Goal: Transaction & Acquisition: Purchase product/service

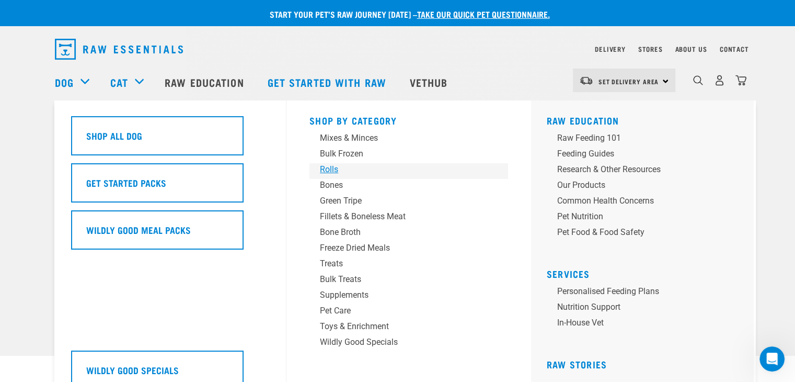
click at [330, 172] on div "Rolls" at bounding box center [401, 169] width 163 height 13
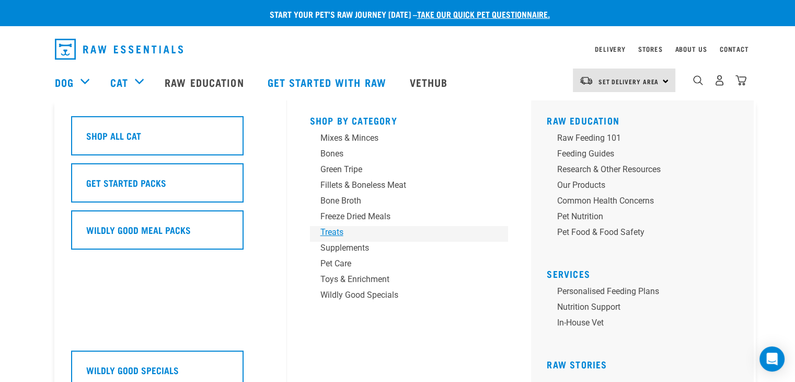
click at [329, 234] on div "Treats" at bounding box center [401, 232] width 163 height 13
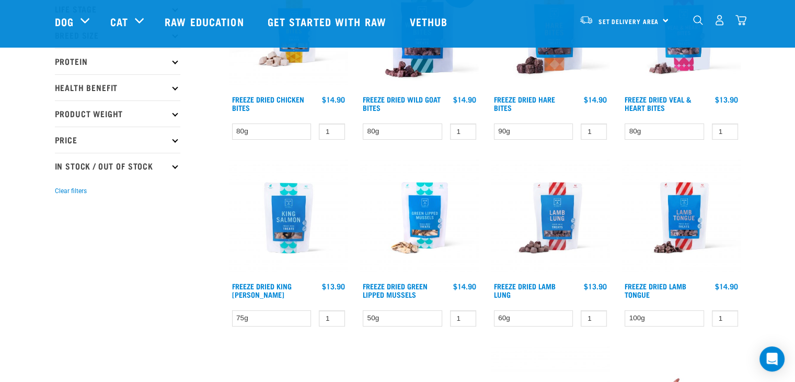
scroll to position [191, 0]
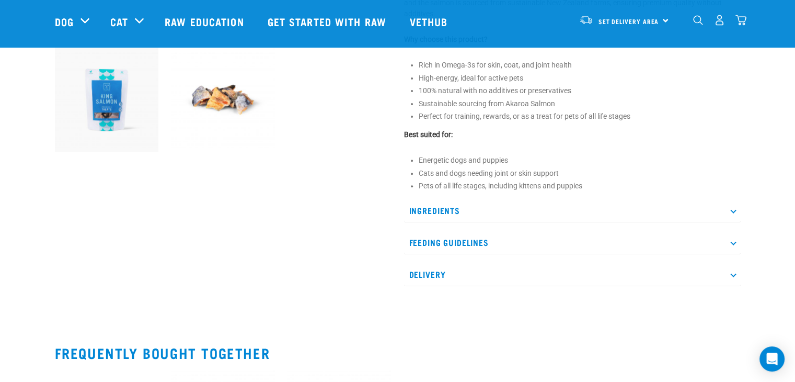
scroll to position [377, 0]
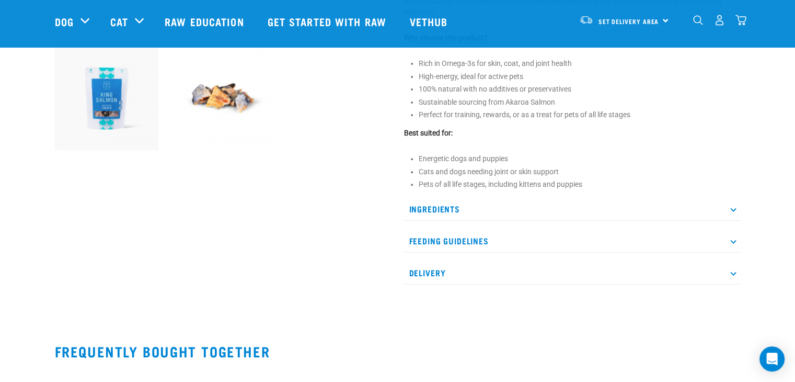
click at [732, 207] on icon at bounding box center [733, 209] width 6 height 6
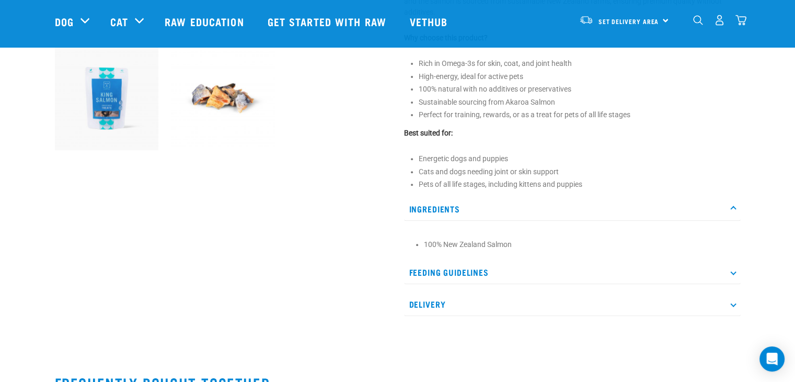
click at [732, 270] on icon at bounding box center [733, 272] width 6 height 6
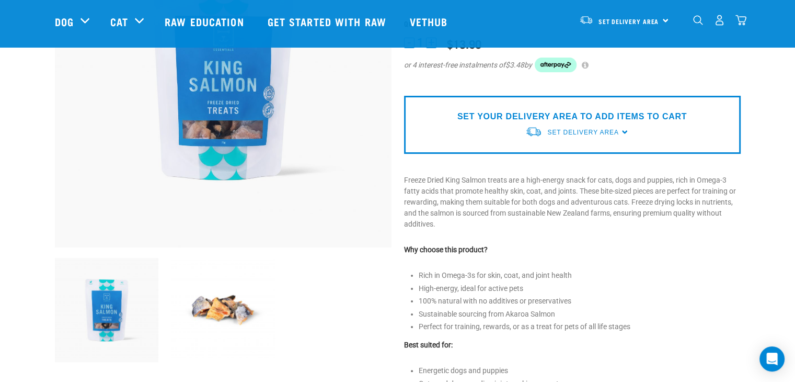
scroll to position [163, 0]
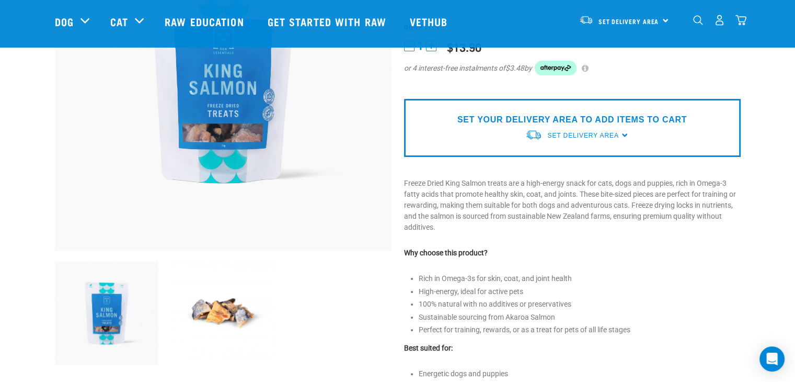
click at [226, 306] on img at bounding box center [223, 313] width 104 height 104
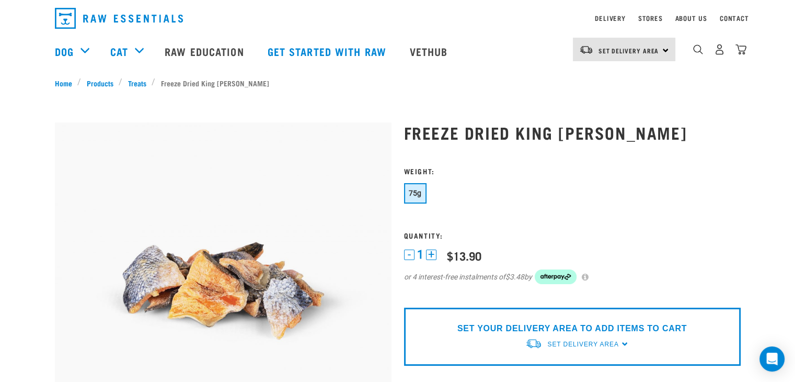
scroll to position [0, 0]
